Goal: Task Accomplishment & Management: Manage account settings

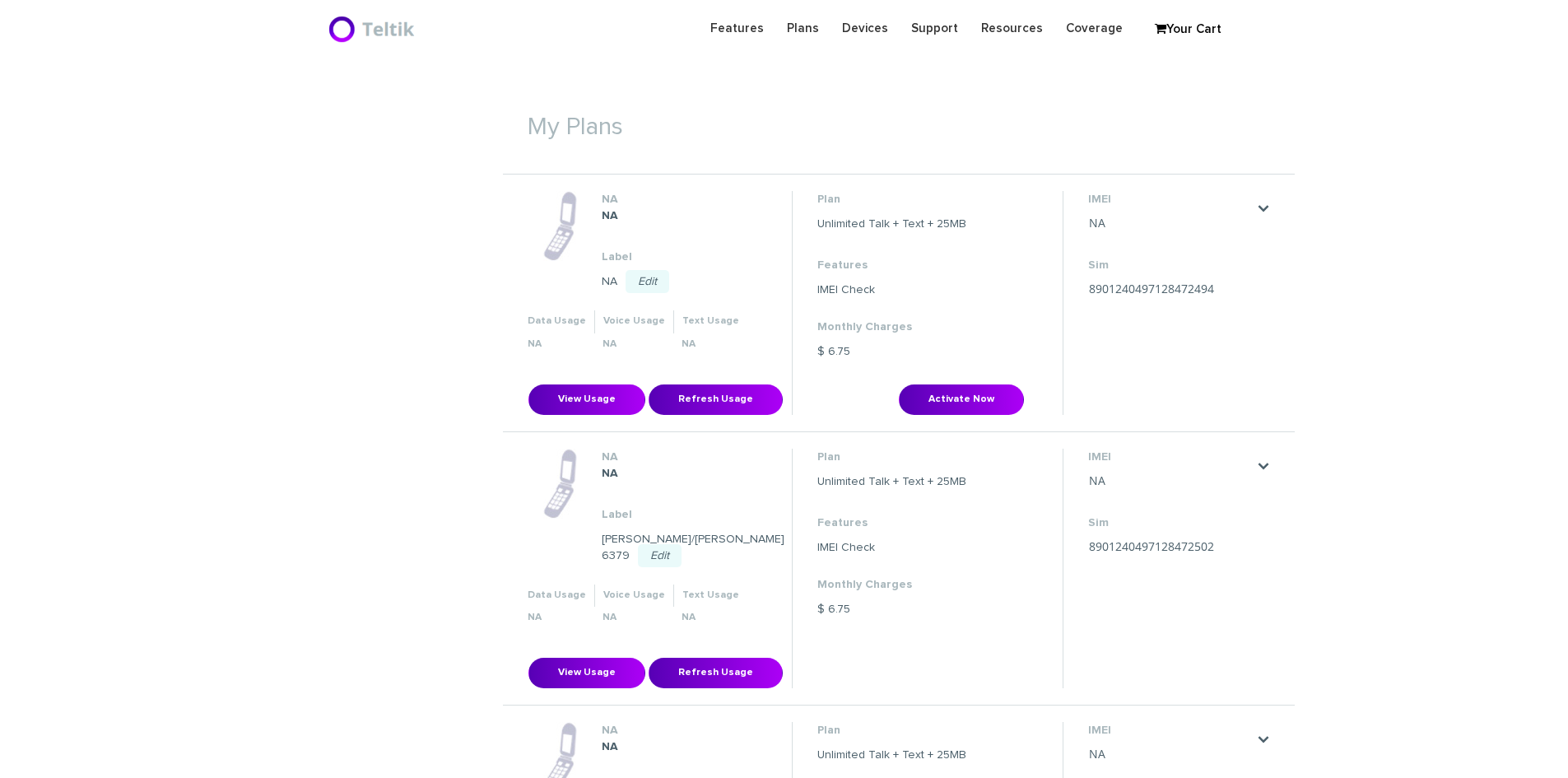
scroll to position [501, 0]
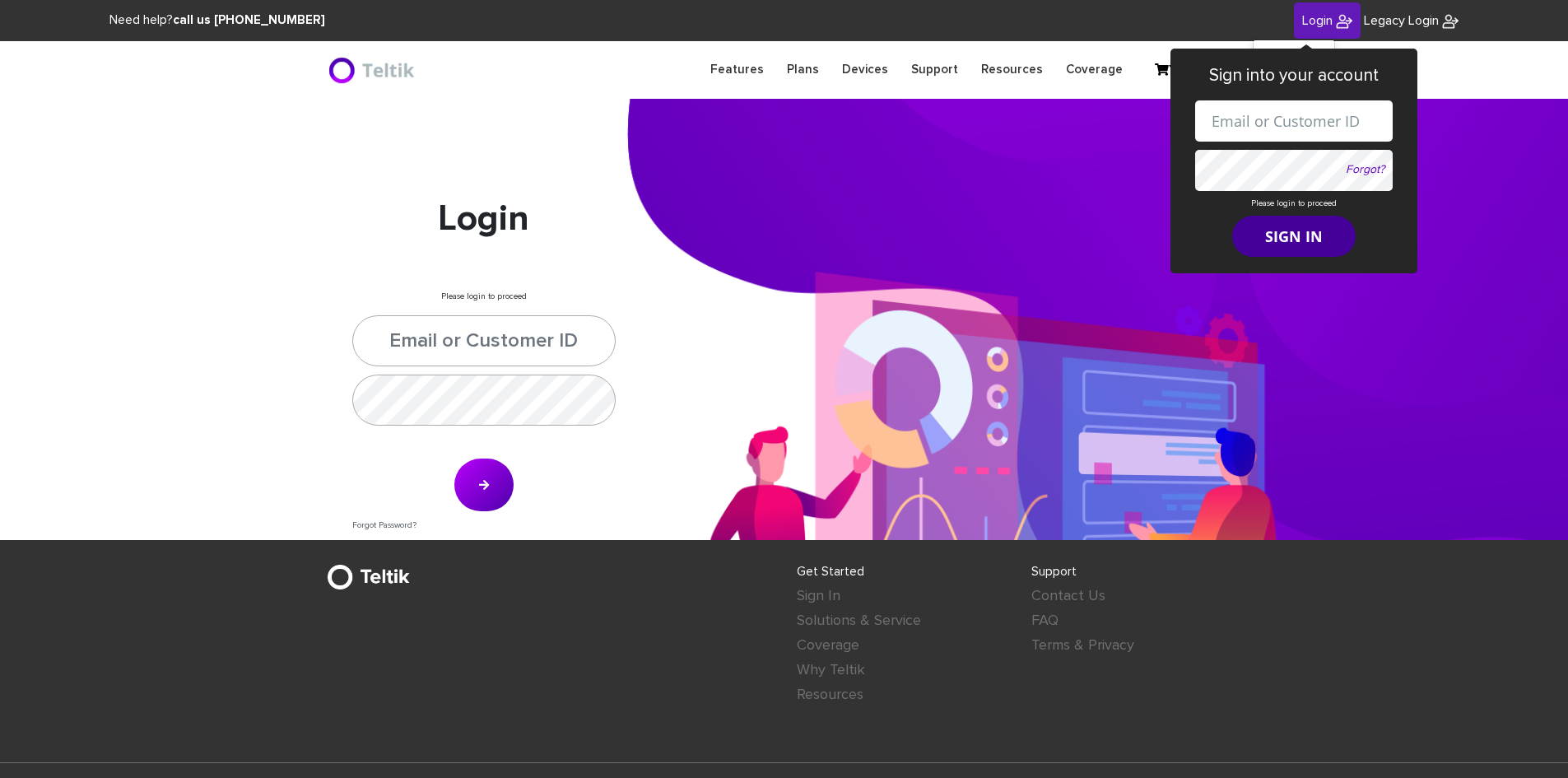
type input "esamuel@safetelecom.net"
click at [1278, 242] on button "SIGN IN" at bounding box center [1294, 236] width 124 height 41
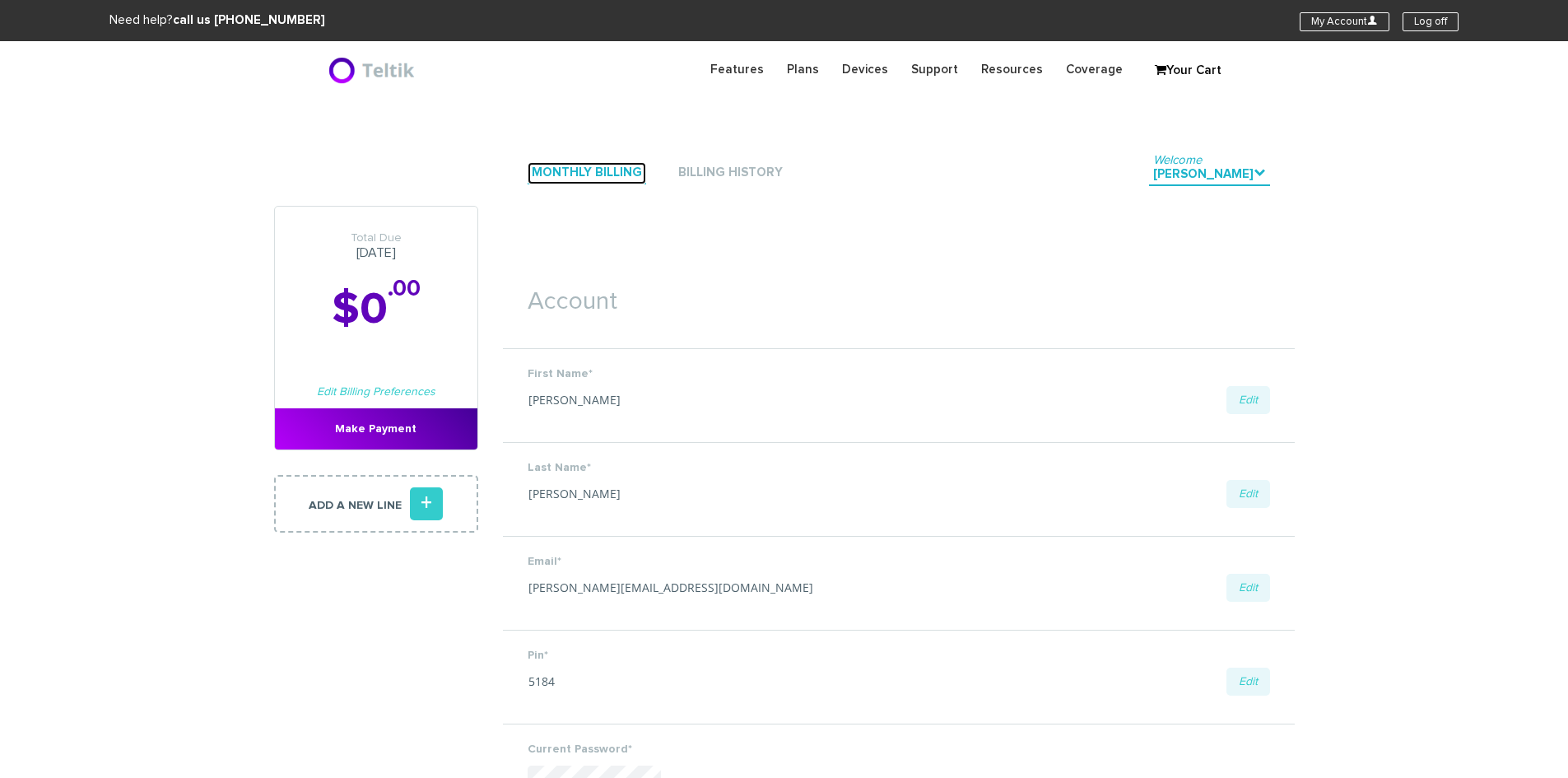
click at [605, 177] on link "Monthly Billing" at bounding box center [587, 173] width 119 height 23
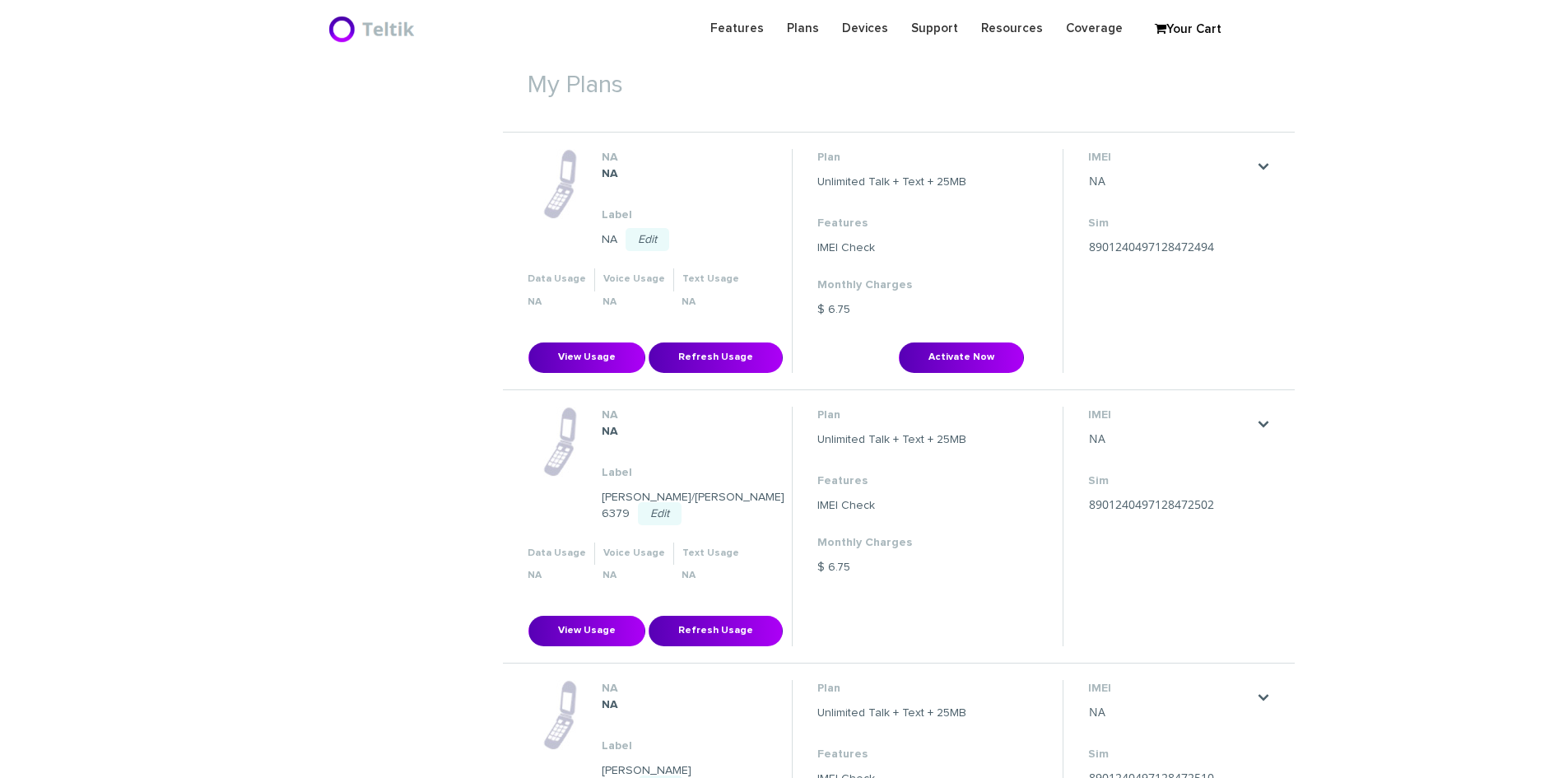
scroll to position [576, 0]
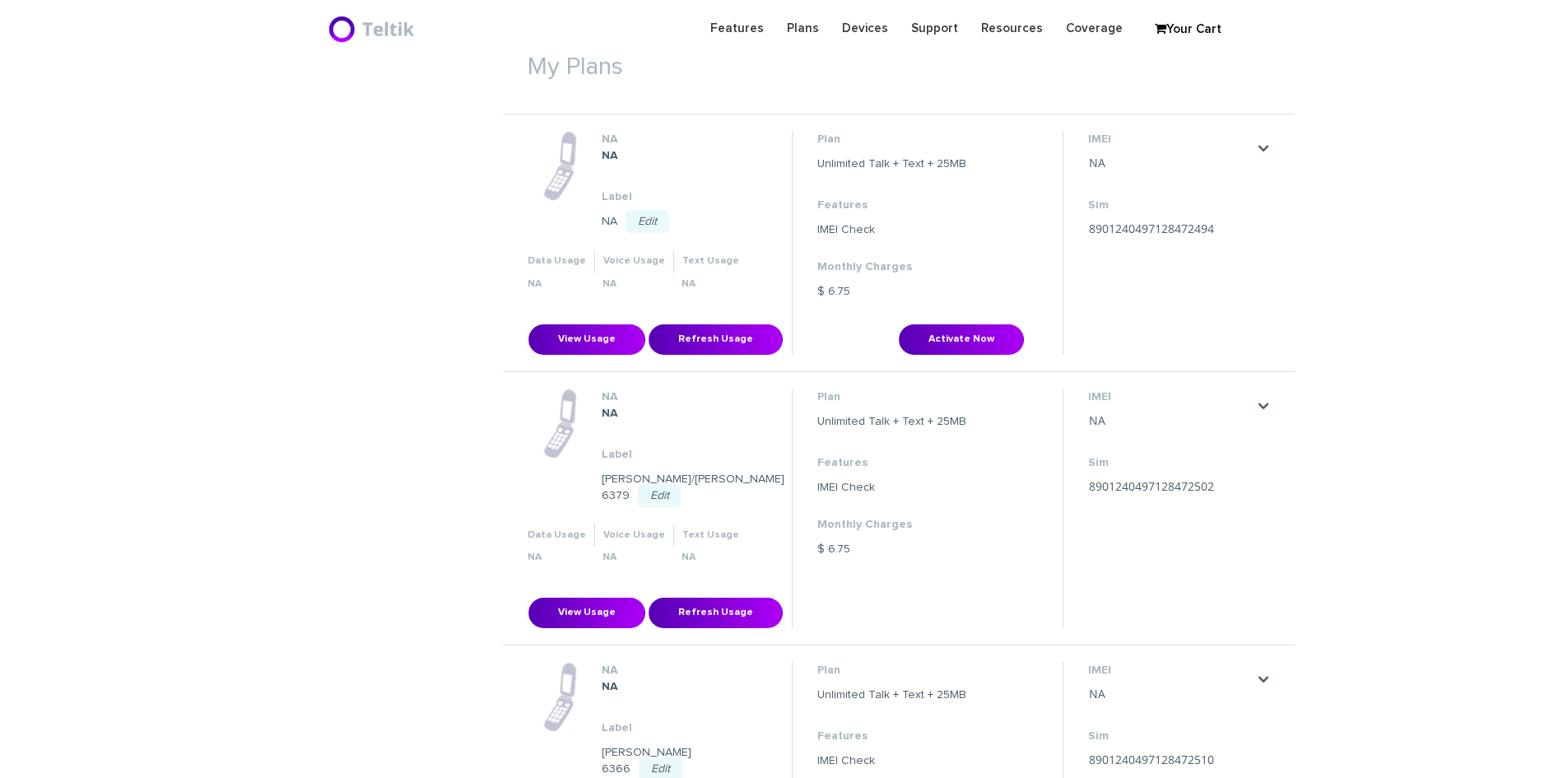
drag, startPoint x: 661, startPoint y: 218, endPoint x: 639, endPoint y: 217, distance: 22.0
click at [661, 218] on link "Edit" at bounding box center [648, 221] width 43 height 23
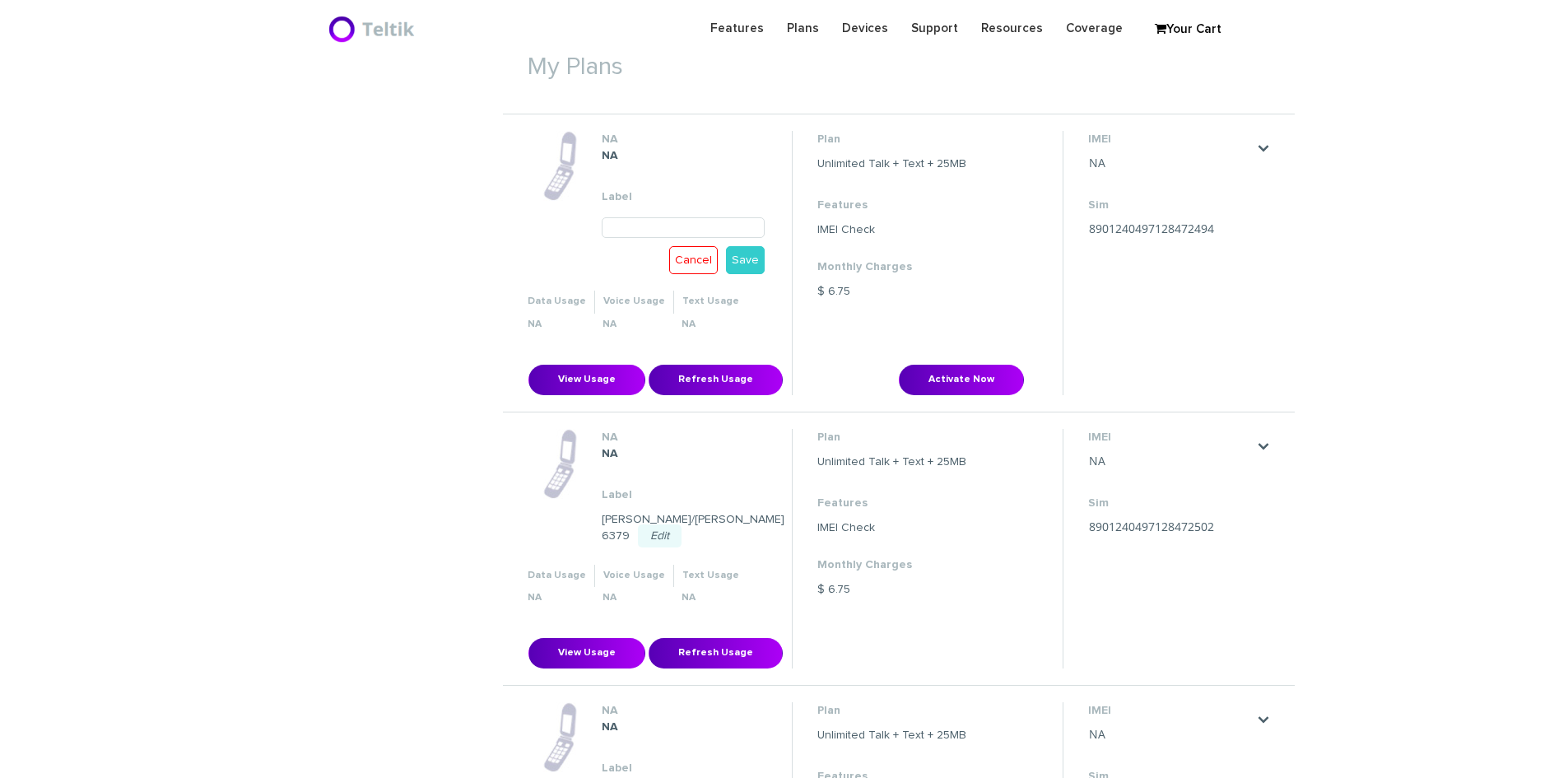
click at [610, 228] on input "text" at bounding box center [683, 227] width 164 height 21
type input "[PERSON_NAME] 6424"
click at [758, 258] on link "Save" at bounding box center [745, 260] width 38 height 28
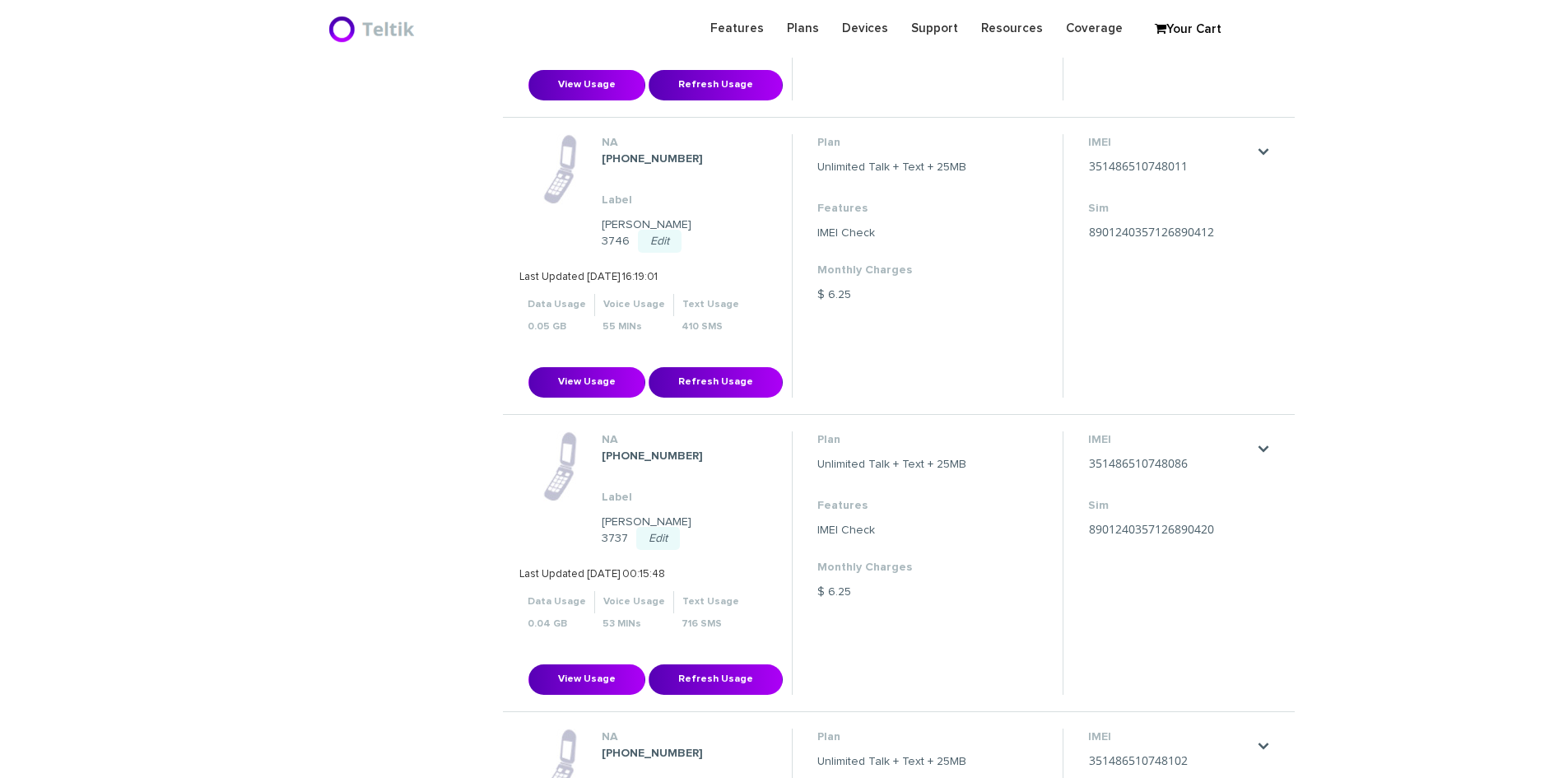
scroll to position [16129, 0]
